Goal: Check status: Check status

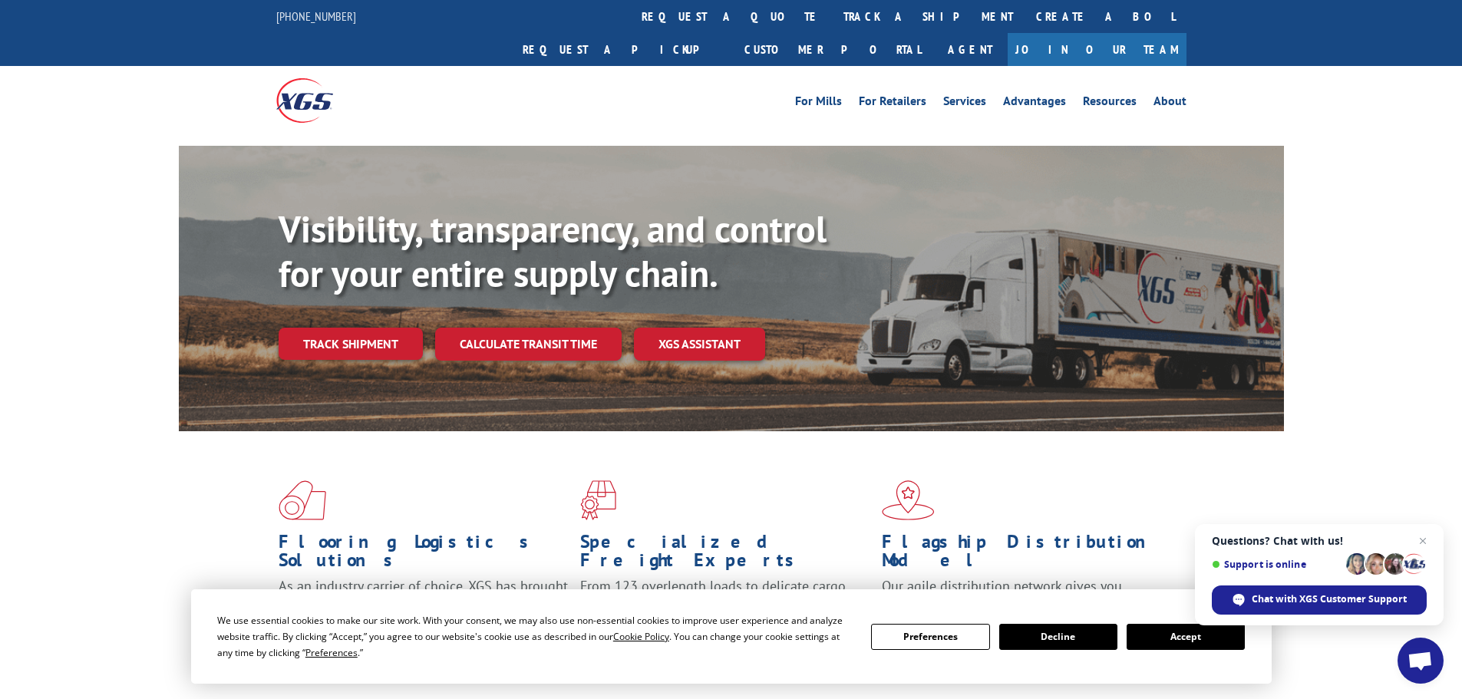
click at [1178, 642] on button "Accept" at bounding box center [1186, 637] width 118 height 26
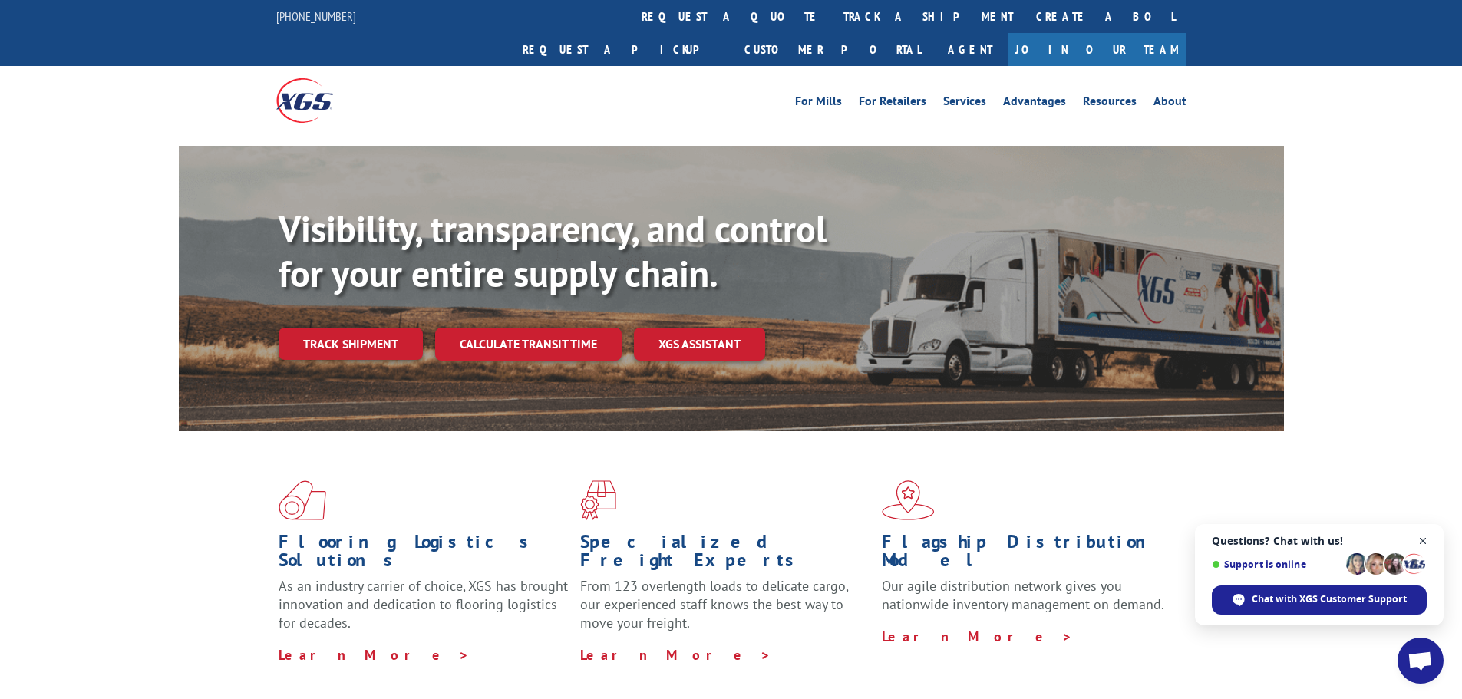
click at [1426, 542] on span "Open chat" at bounding box center [1423, 541] width 19 height 19
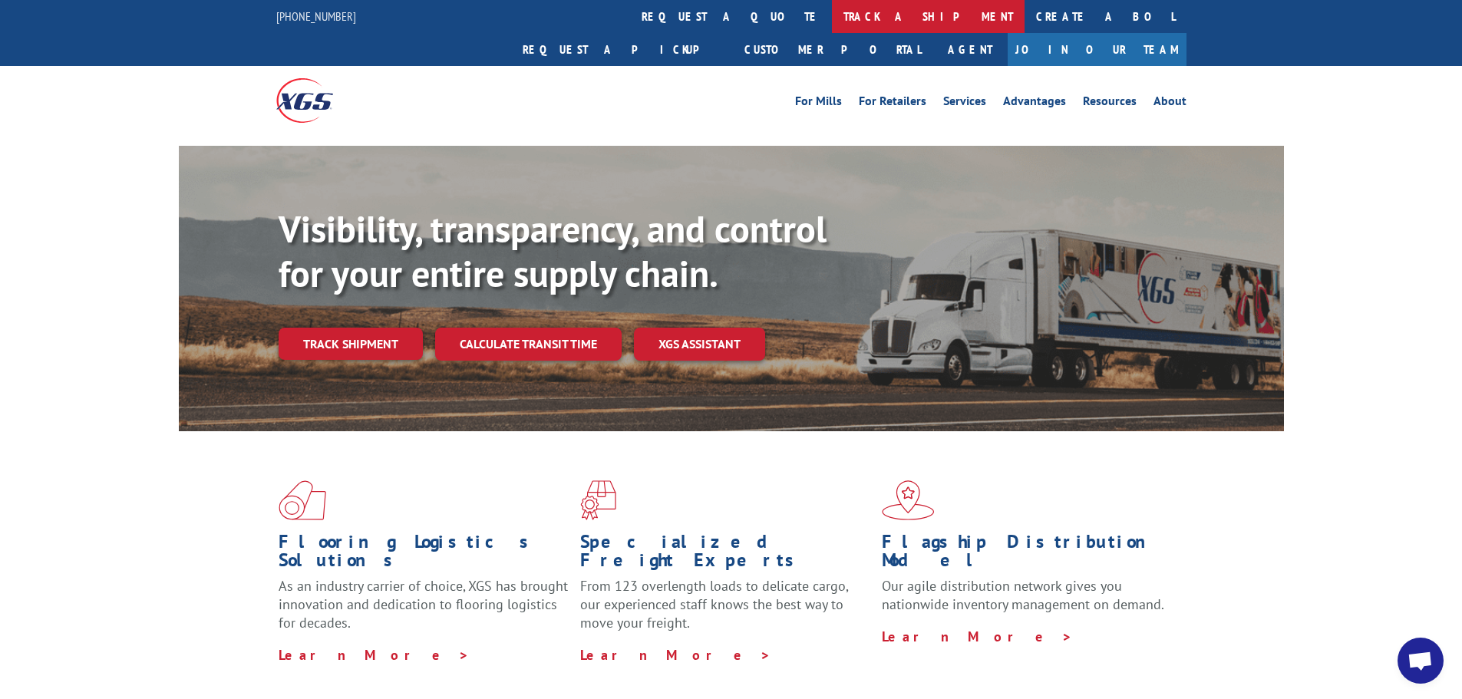
click at [832, 14] on link "track a shipment" at bounding box center [928, 16] width 193 height 33
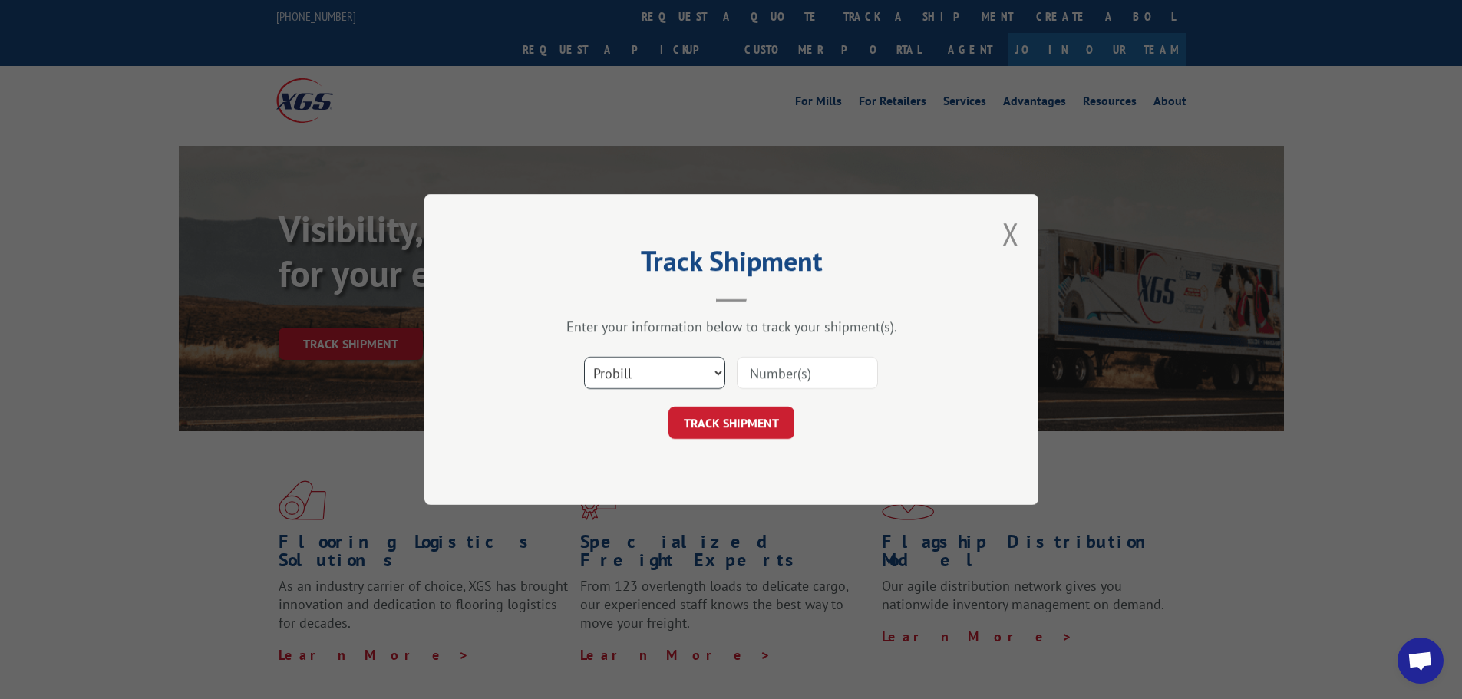
click at [643, 378] on select "Select category... Probill BOL PO" at bounding box center [654, 373] width 141 height 32
select select "po"
click at [584, 357] on select "Select category... Probill BOL PO" at bounding box center [654, 373] width 141 height 32
click at [821, 367] on input at bounding box center [807, 373] width 141 height 32
type input "89502081"
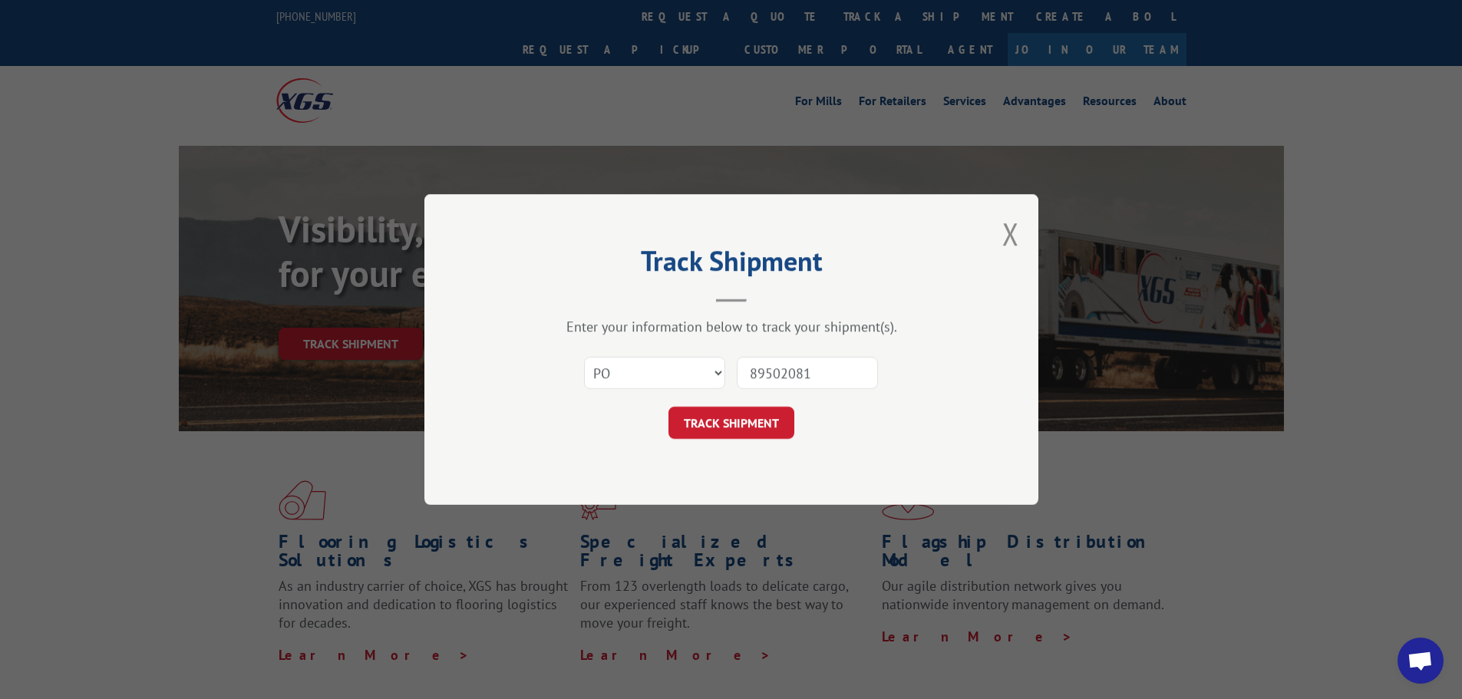
click button "TRACK SHIPMENT" at bounding box center [732, 423] width 126 height 32
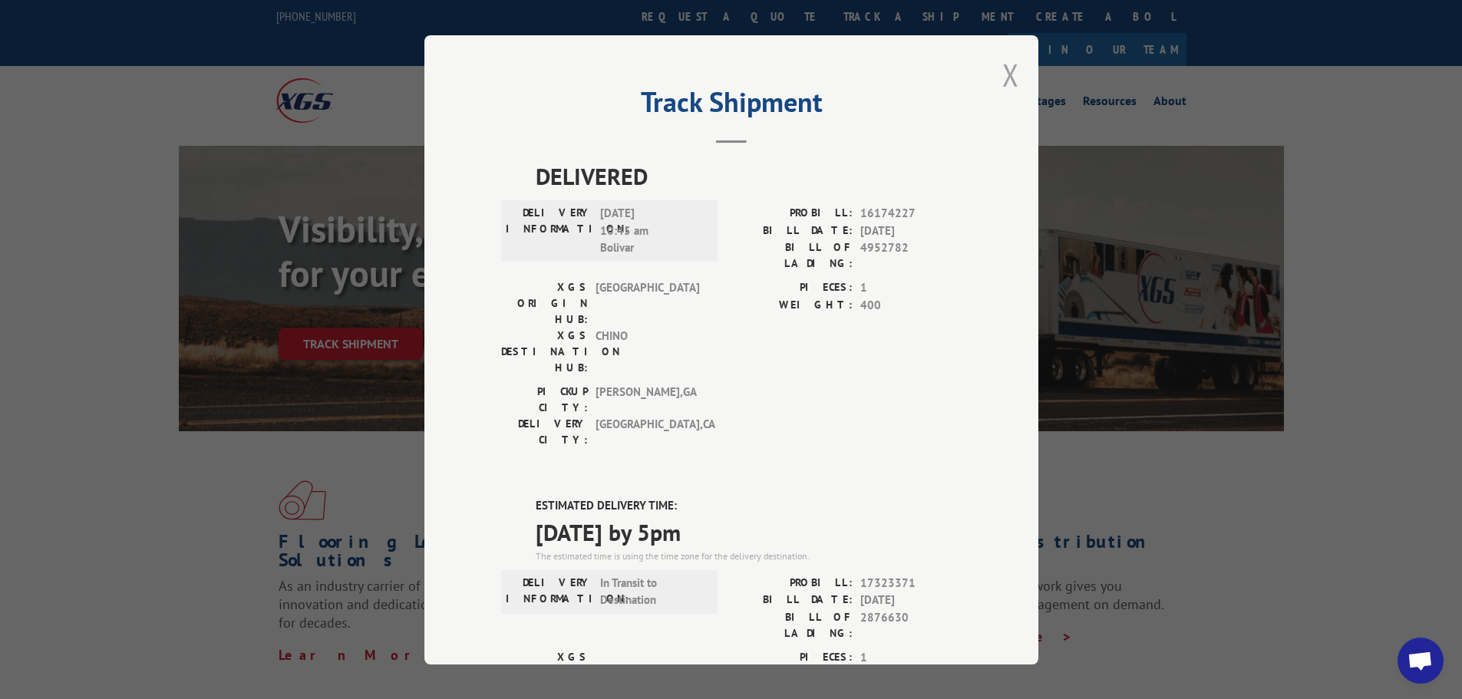
click at [1008, 72] on button "Close modal" at bounding box center [1010, 74] width 17 height 41
